Goal: Task Accomplishment & Management: Manage account settings

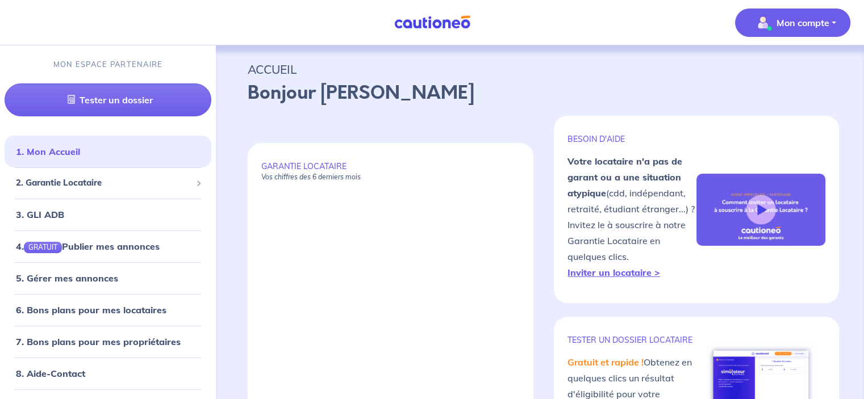
click at [767, 31] on button "Mon compte" at bounding box center [792, 23] width 115 height 28
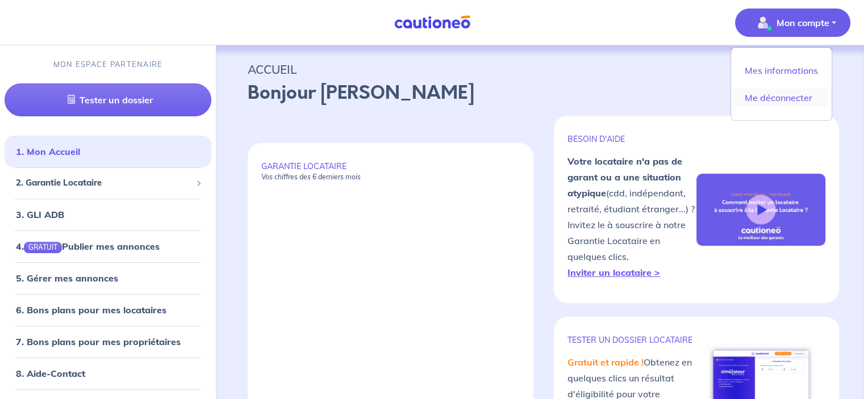
click at [755, 99] on link "Me déconnecter" at bounding box center [781, 98] width 91 height 18
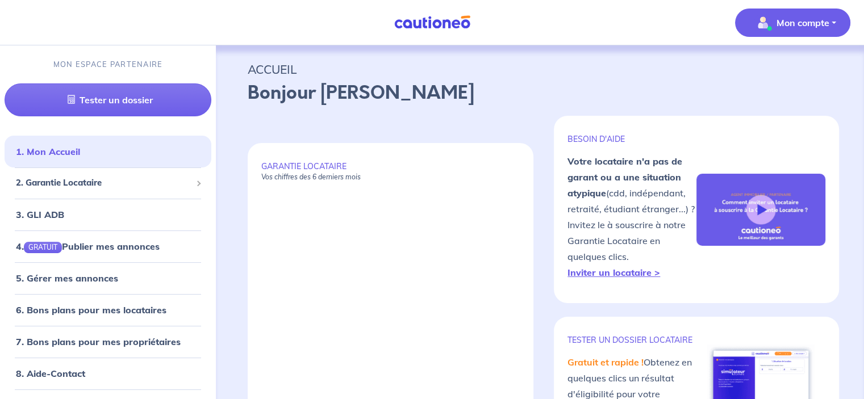
click at [780, 27] on p "Mon compte" at bounding box center [803, 23] width 53 height 14
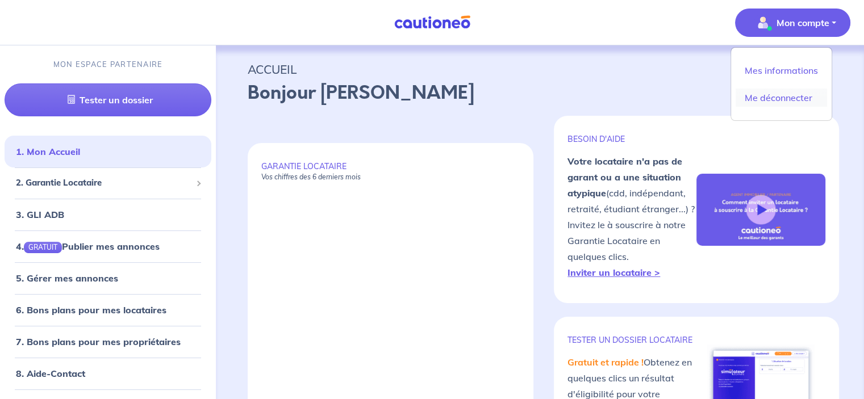
click at [777, 97] on link "Me déconnecter" at bounding box center [781, 98] width 91 height 18
